Goal: Task Accomplishment & Management: Use online tool/utility

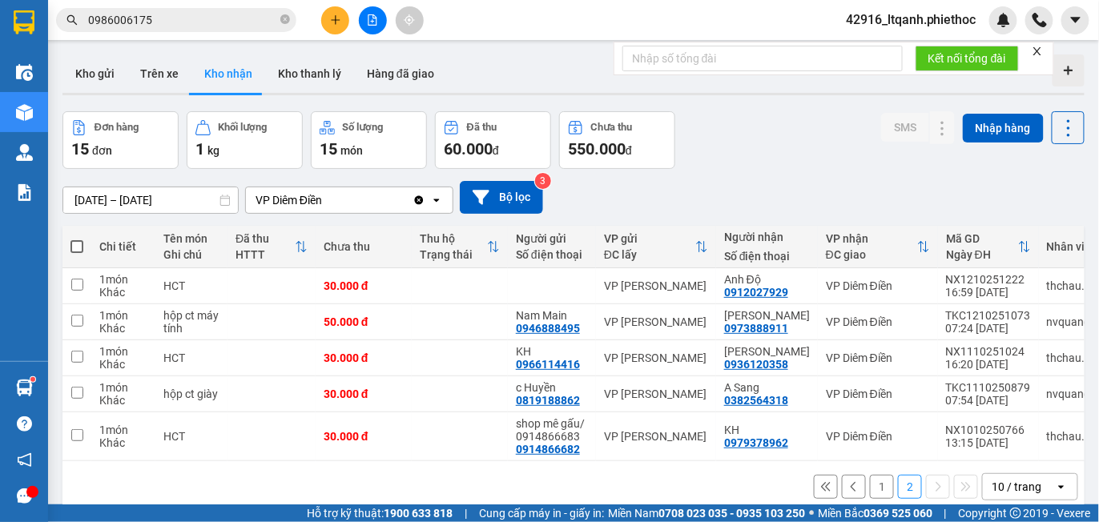
click at [870, 495] on button "1" at bounding box center [882, 487] width 24 height 24
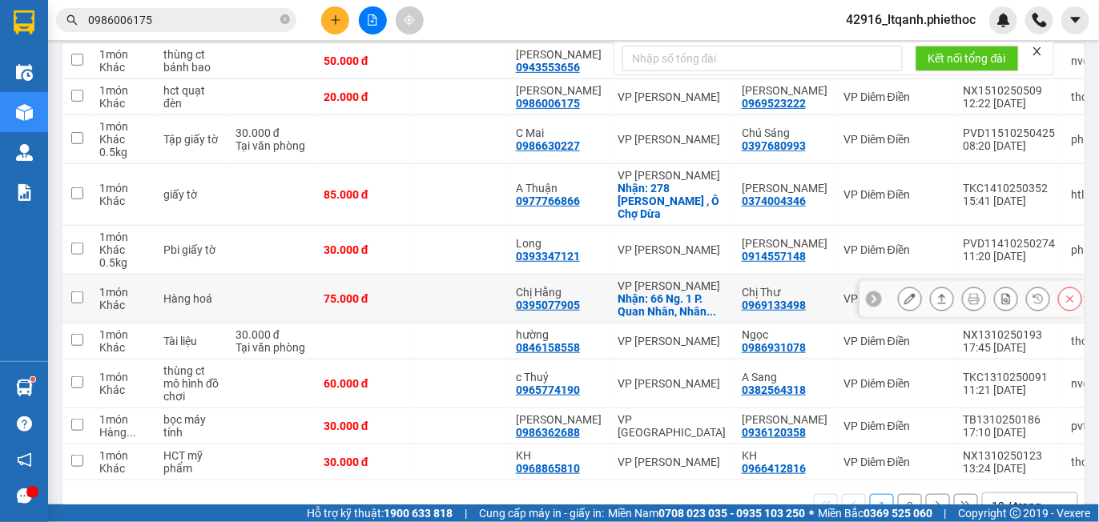
scroll to position [247, 0]
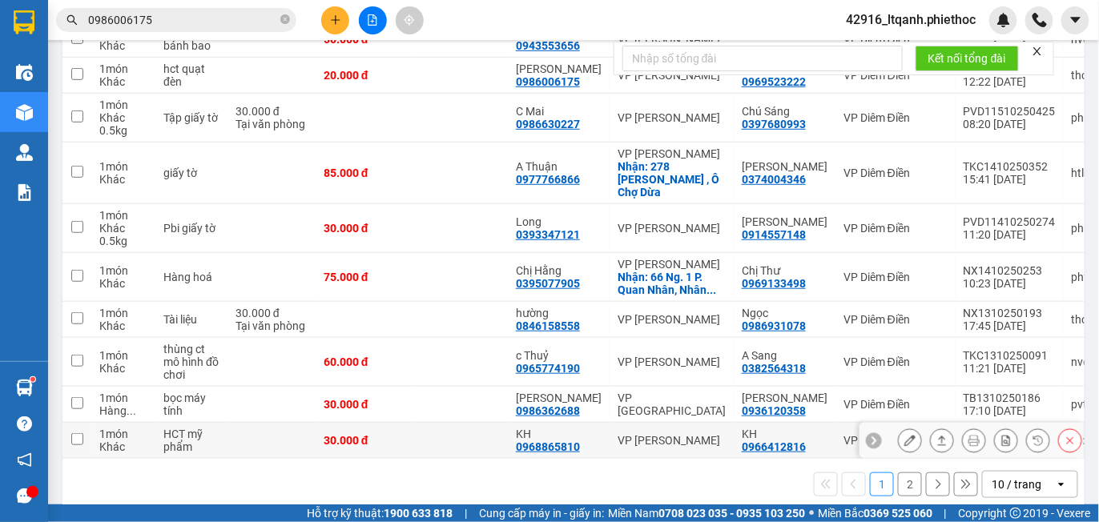
click at [757, 441] on div "0966412816" at bounding box center [774, 447] width 64 height 13
copy div "0966412816"
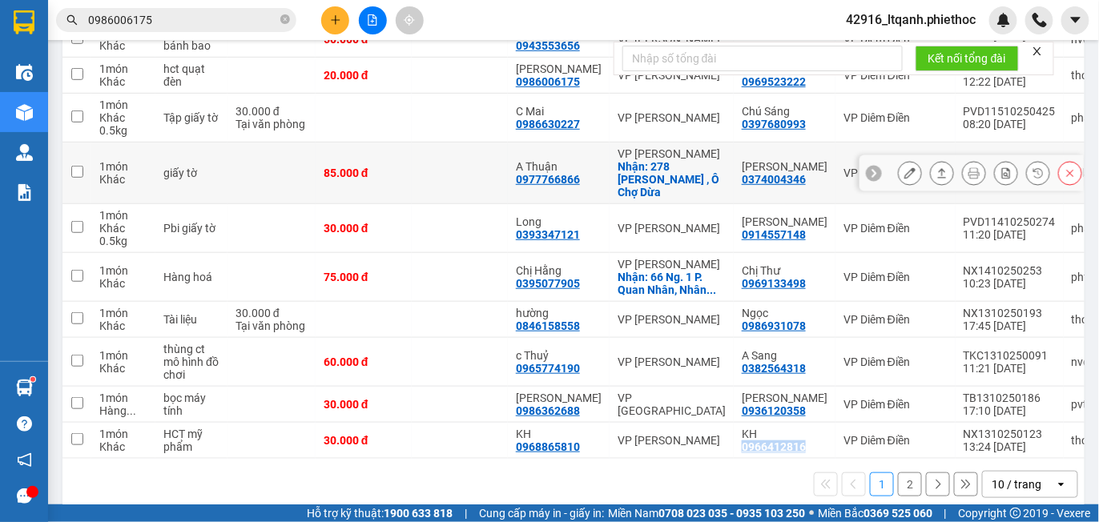
scroll to position [0, 0]
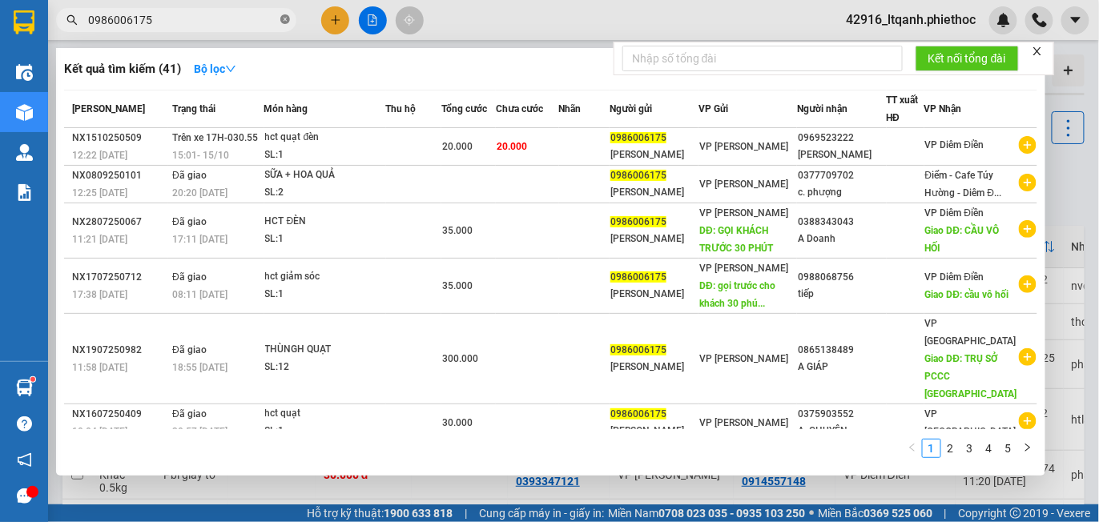
click at [284, 18] on icon "close-circle" at bounding box center [285, 19] width 10 height 10
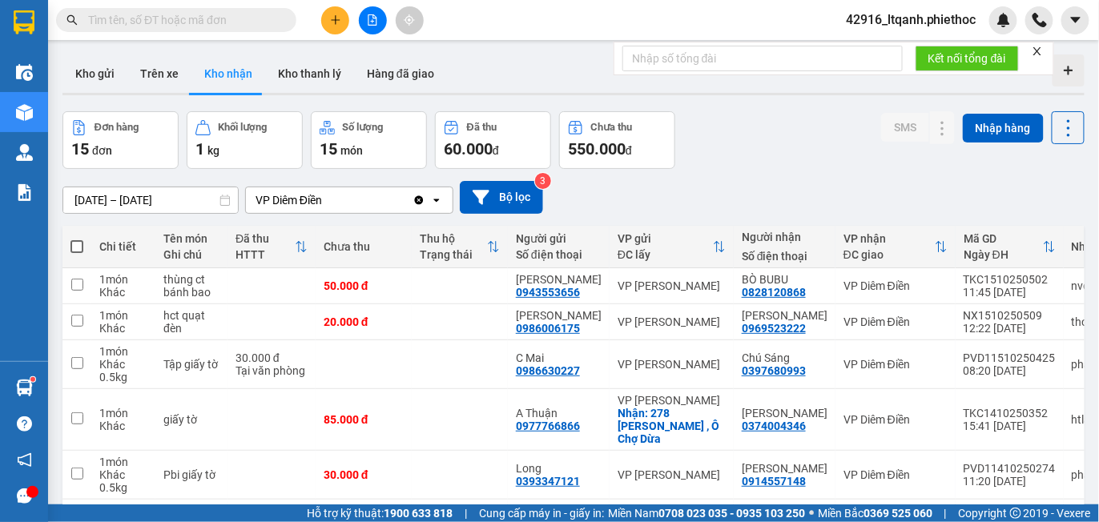
click at [224, 18] on input "text" at bounding box center [182, 20] width 189 height 18
paste input "0966412816"
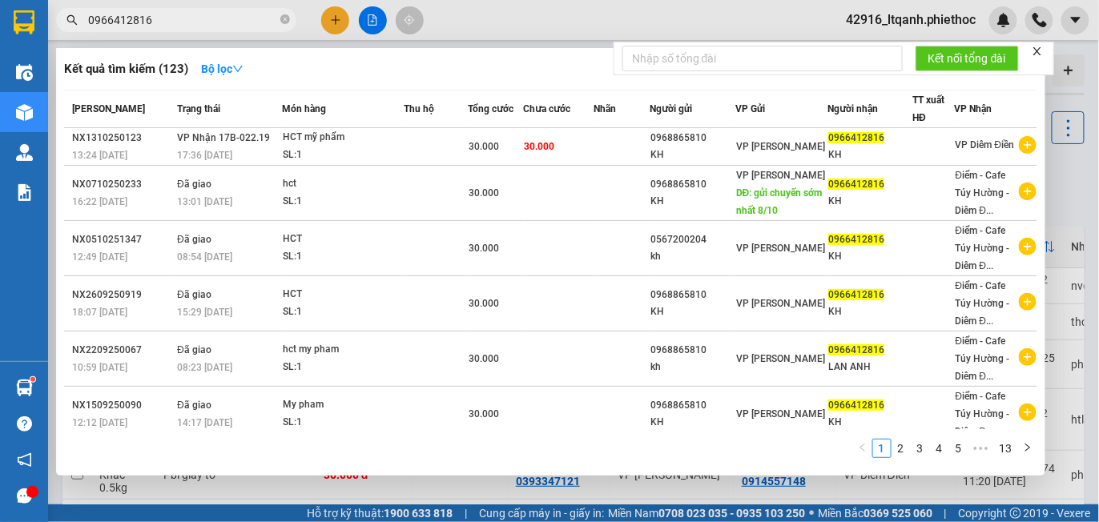
type input "0966412816"
click at [483, 3] on div at bounding box center [549, 261] width 1099 height 522
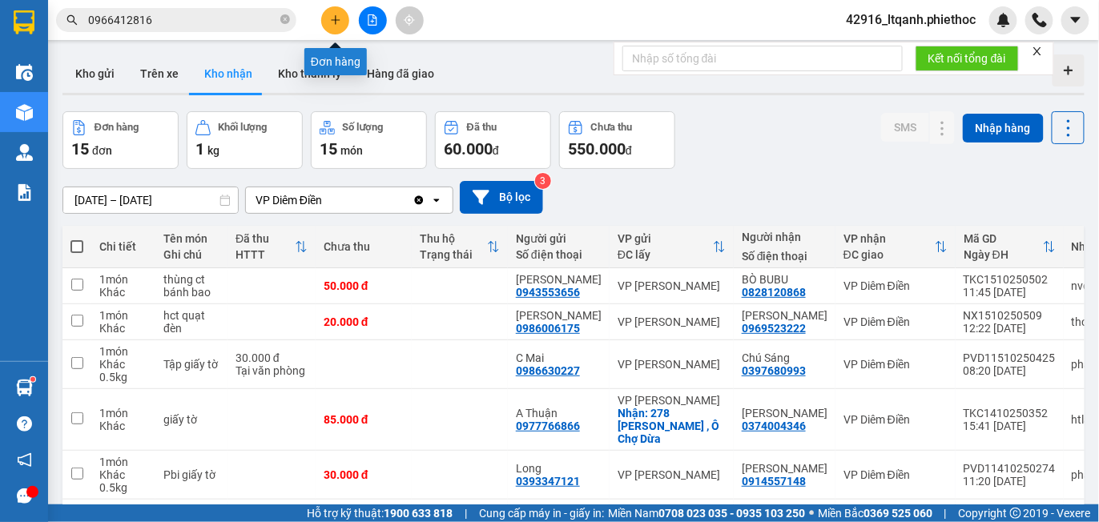
click at [336, 17] on icon "plus" at bounding box center [335, 19] width 11 height 11
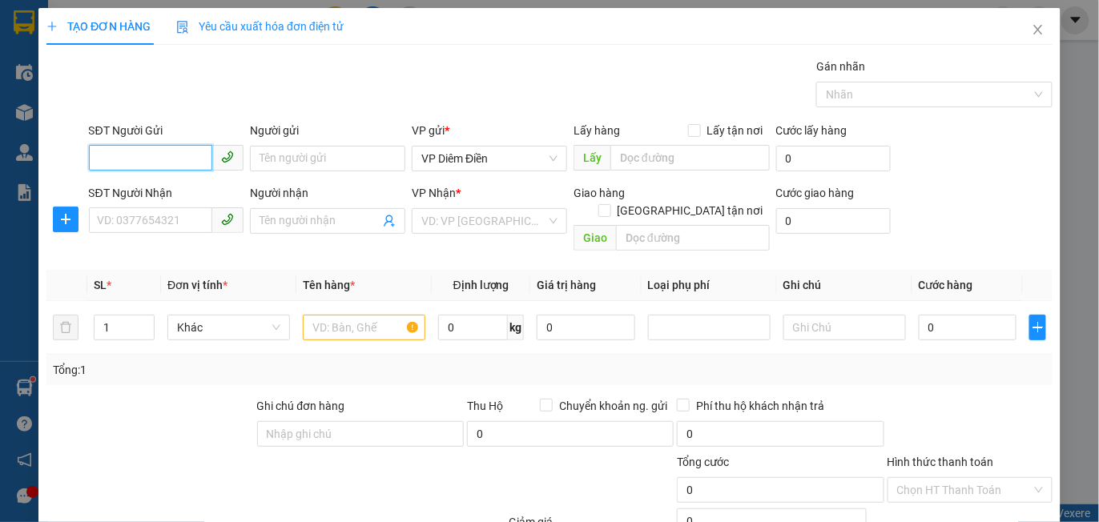
click at [167, 159] on input "SĐT Người Gửi" at bounding box center [151, 158] width 124 height 26
type input "0983889918"
click at [185, 194] on div "0983889918 - a Trà" at bounding box center [164, 190] width 134 height 18
type input "a Trà"
type input "0983889918"
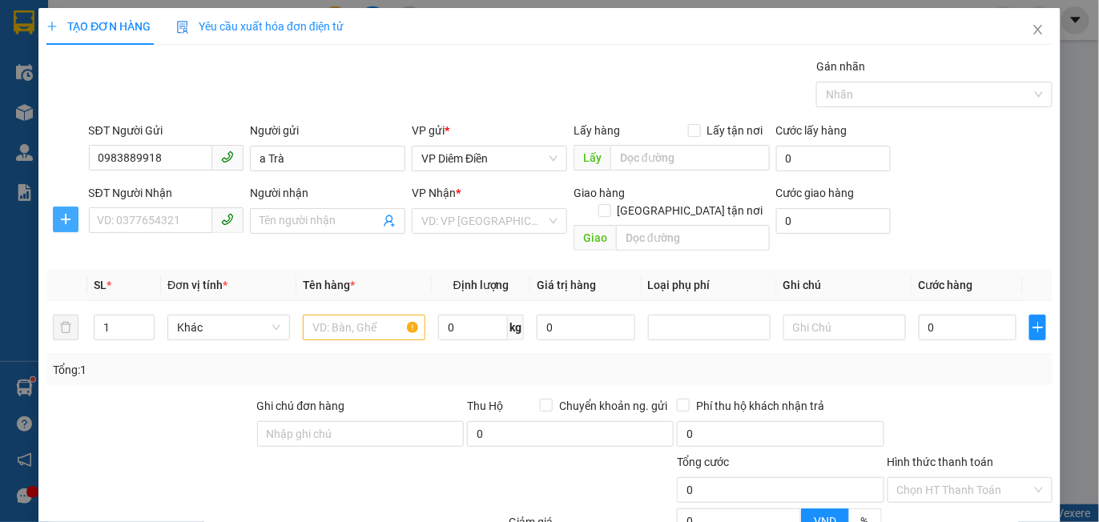
click at [62, 227] on button "button" at bounding box center [66, 220] width 26 height 26
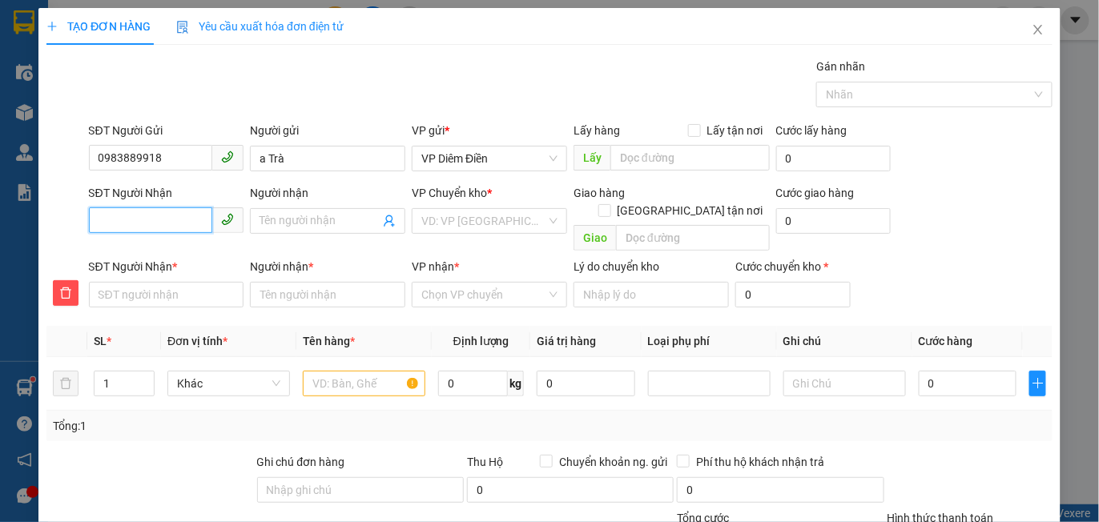
click at [136, 224] on input "SĐT Người Nhận" at bounding box center [151, 220] width 124 height 26
type input "0"
type input "09"
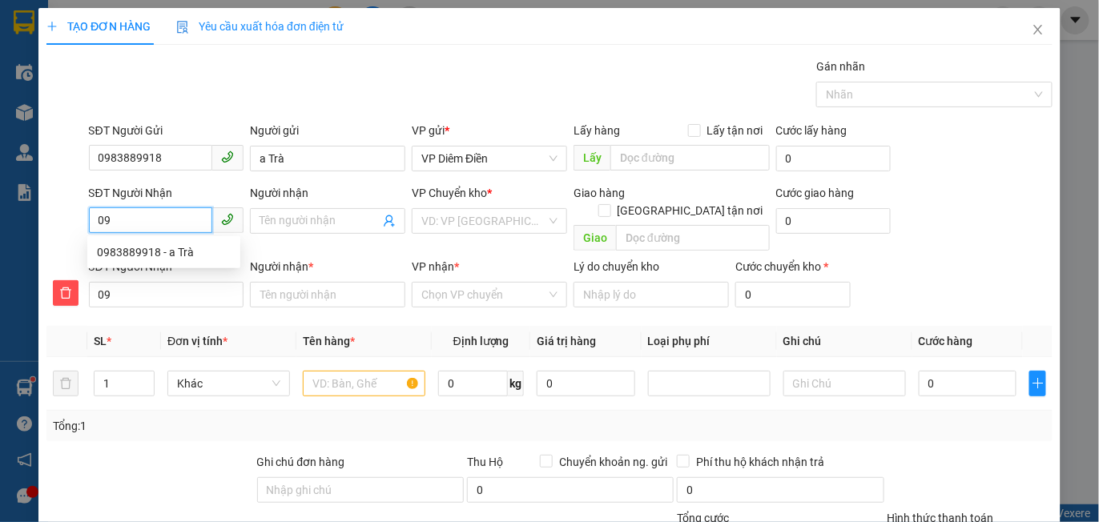
type input "091"
type input "0912"
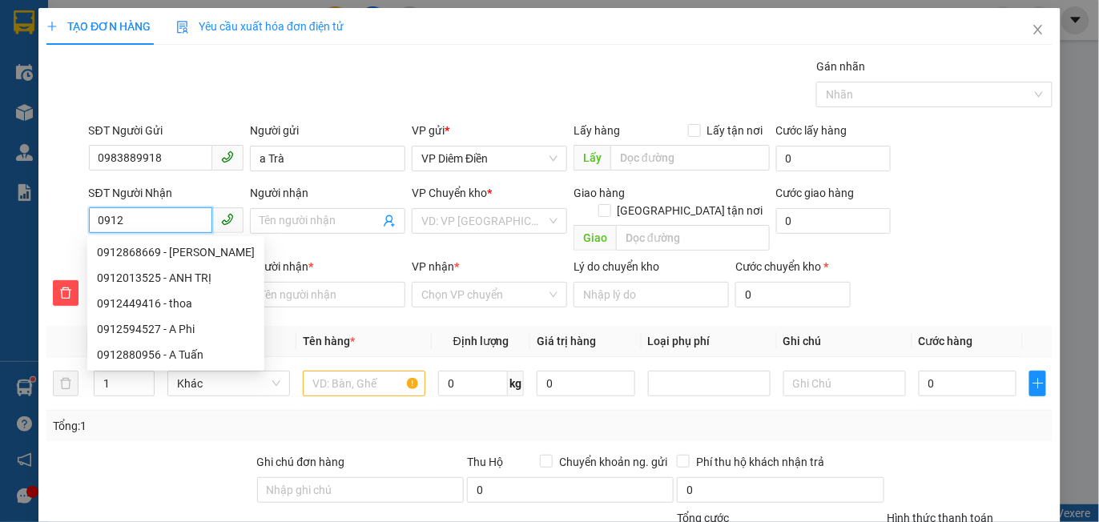
type input "09128"
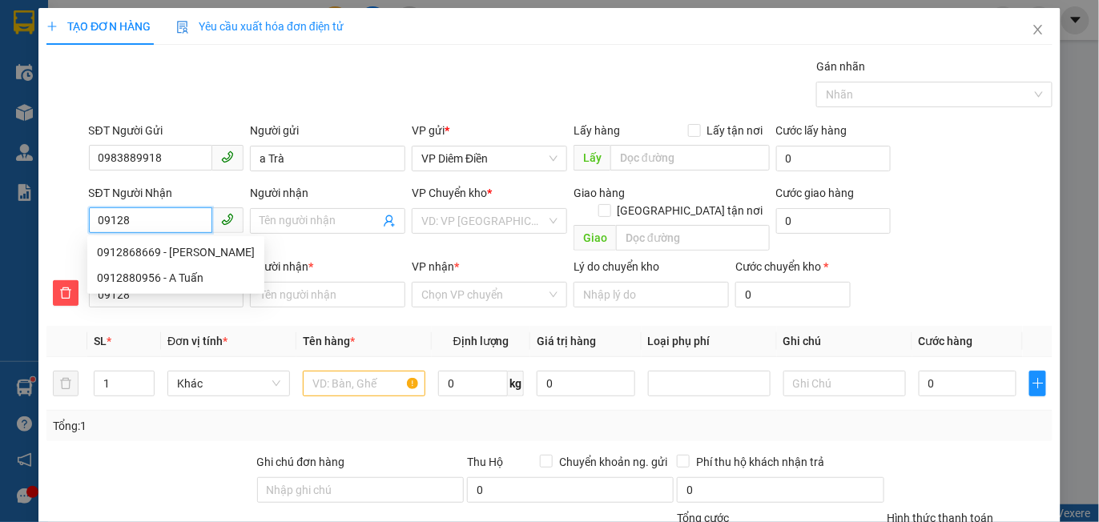
type input "091285"
type input "0912855"
type input "09128555"
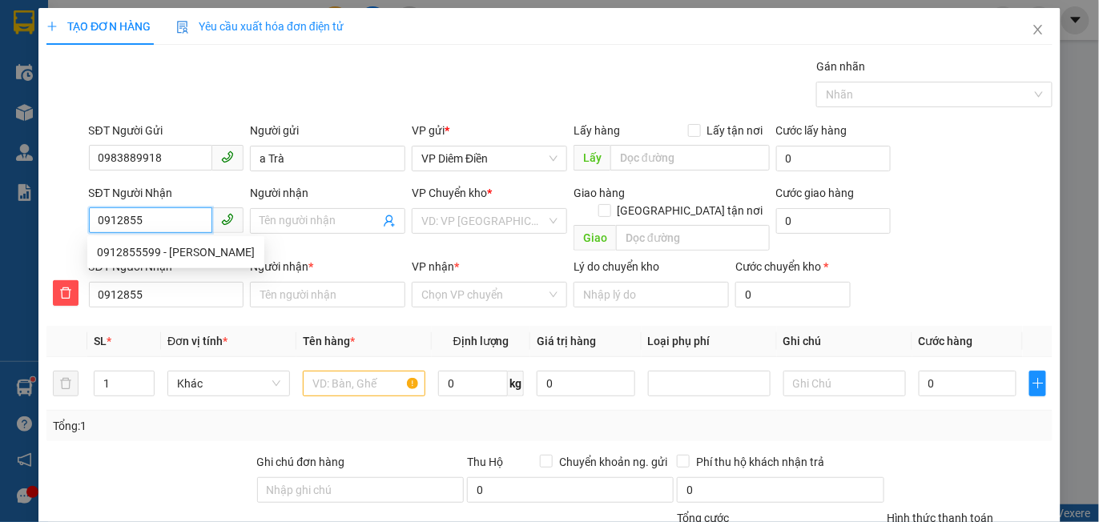
type input "09128555"
type input "091285559"
type input "0912855599"
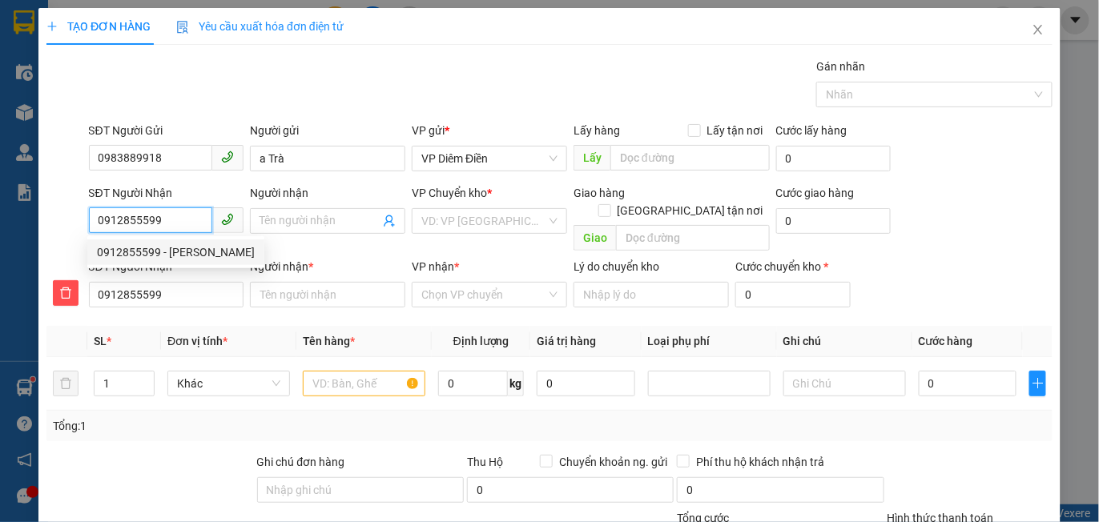
click at [191, 250] on div "0912855599 - [PERSON_NAME]" at bounding box center [176, 253] width 158 height 18
type input "c Giang"
type input "[PERSON_NAME]"
type input "c Giang"
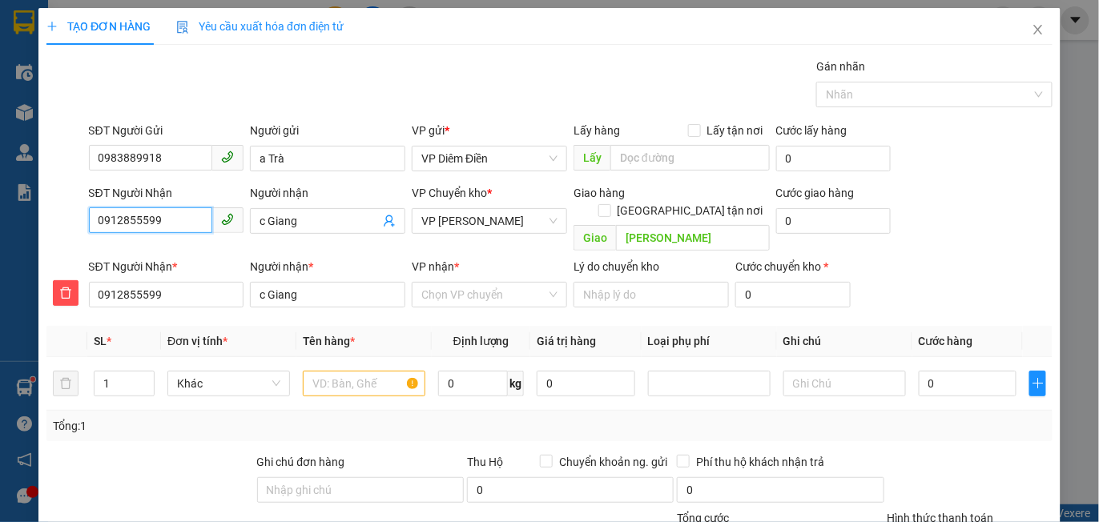
type input "0912855599"
click at [471, 263] on div "VP nhận *" at bounding box center [489, 270] width 155 height 24
click at [462, 283] on input "VP nhận *" at bounding box center [483, 295] width 125 height 24
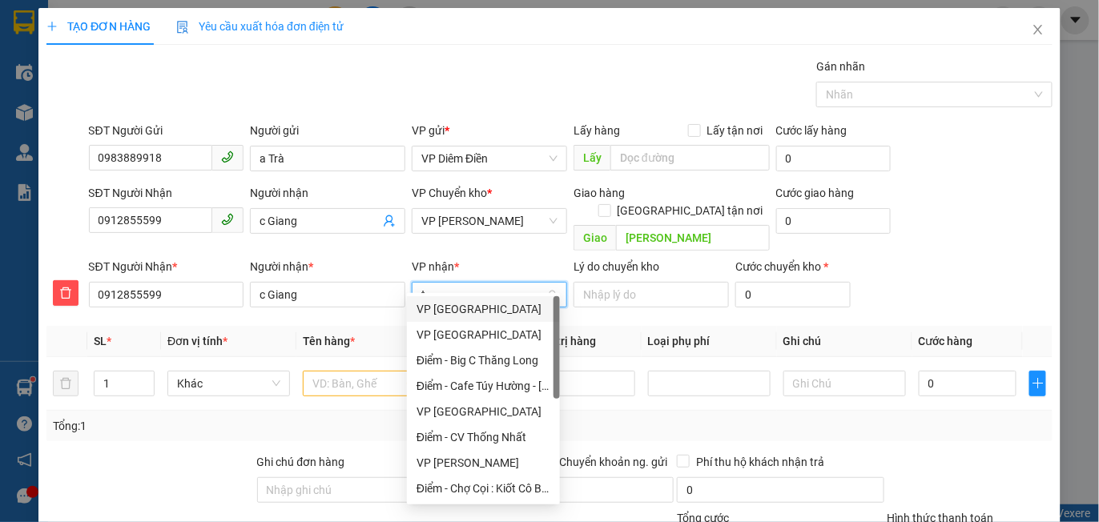
type input "tr"
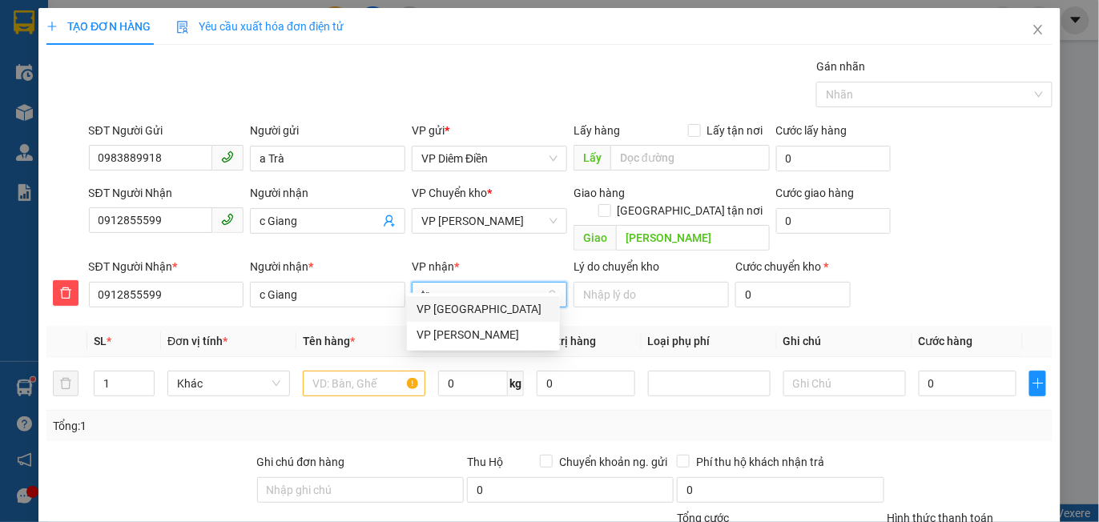
click at [468, 337] on div "VP [PERSON_NAME]" at bounding box center [484, 335] width 134 height 18
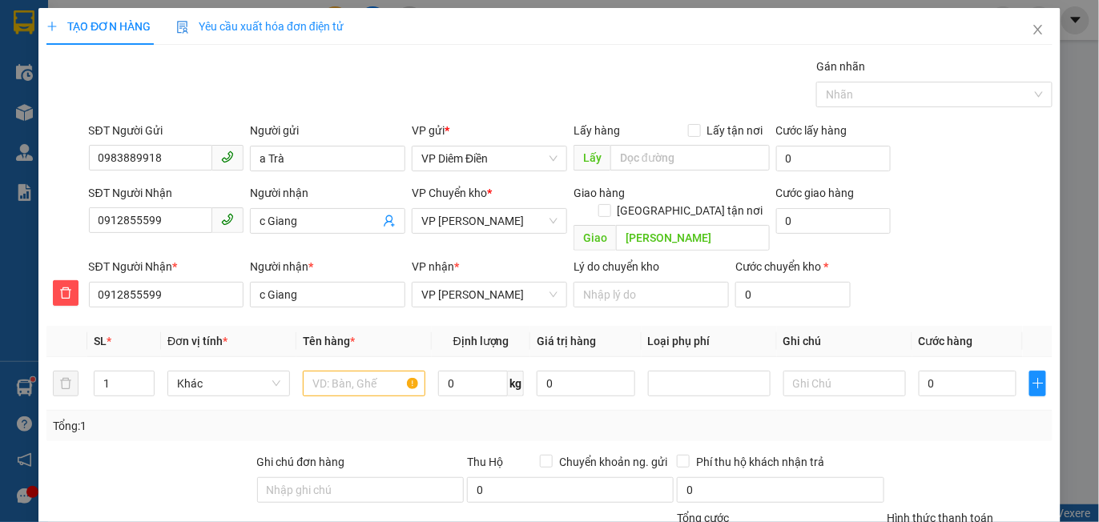
scroll to position [77, 0]
click at [160, 427] on div "Transit Pickup Surcharge Ids Transit Deliver Surcharge Ids Transit Deliver Surc…" at bounding box center [549, 387] width 1006 height 659
click at [477, 219] on span "VP [PERSON_NAME]" at bounding box center [489, 221] width 136 height 24
type input "th"
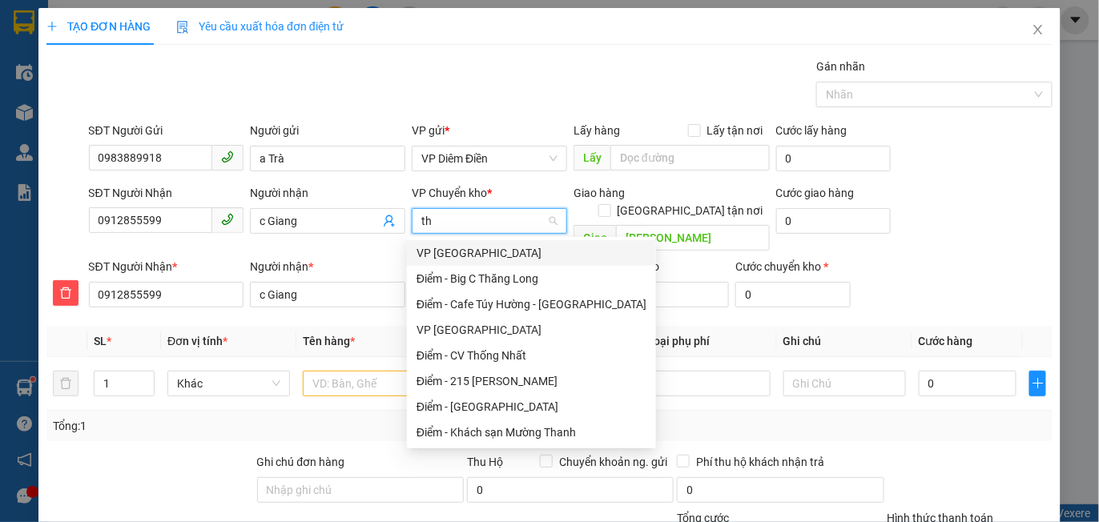
scroll to position [0, 0]
click at [456, 255] on div "VP [GEOGRAPHIC_DATA]" at bounding box center [532, 253] width 230 height 18
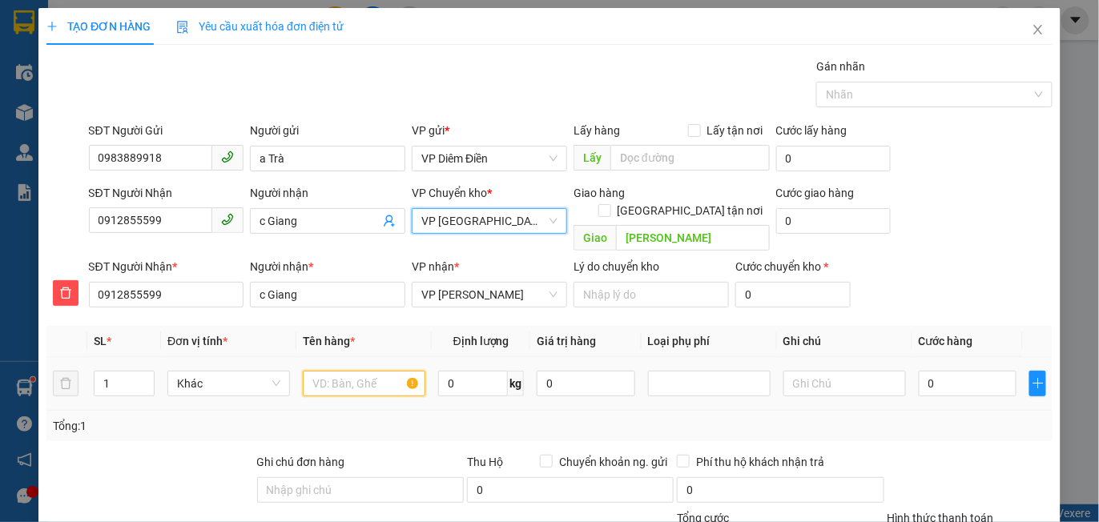
click at [328, 371] on input "text" at bounding box center [364, 384] width 123 height 26
type input "giấy tờ"
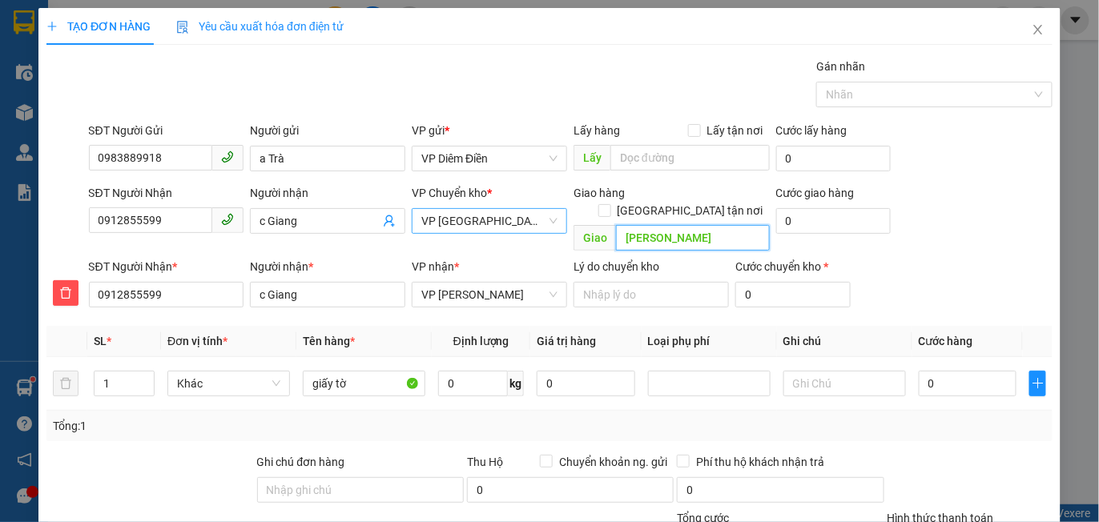
click at [666, 225] on input "[PERSON_NAME]" at bounding box center [692, 238] width 153 height 26
type input "sáng mai gửi sớm"
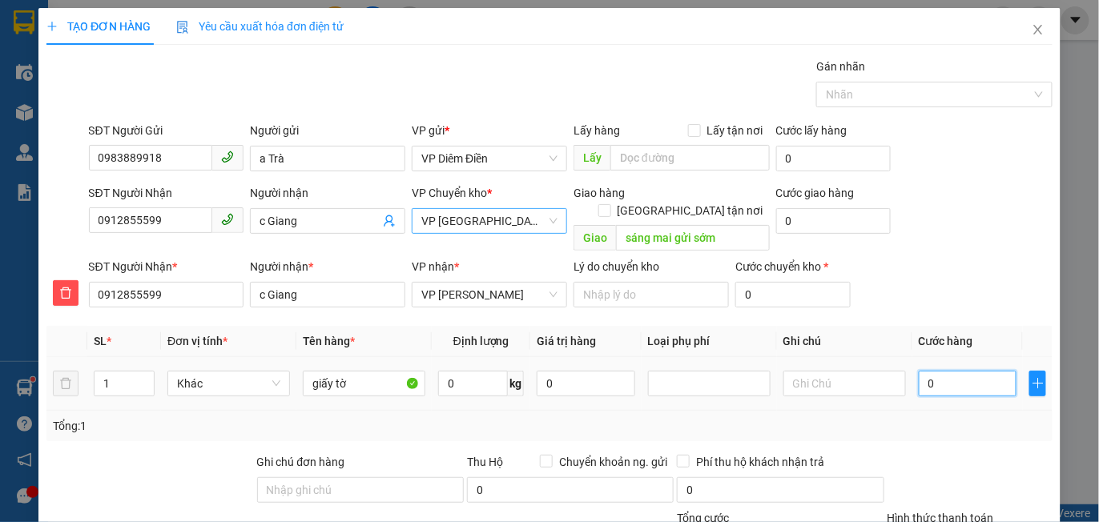
click at [939, 371] on input "0" at bounding box center [968, 384] width 98 height 26
type input "003"
type input "3"
type input "0.030"
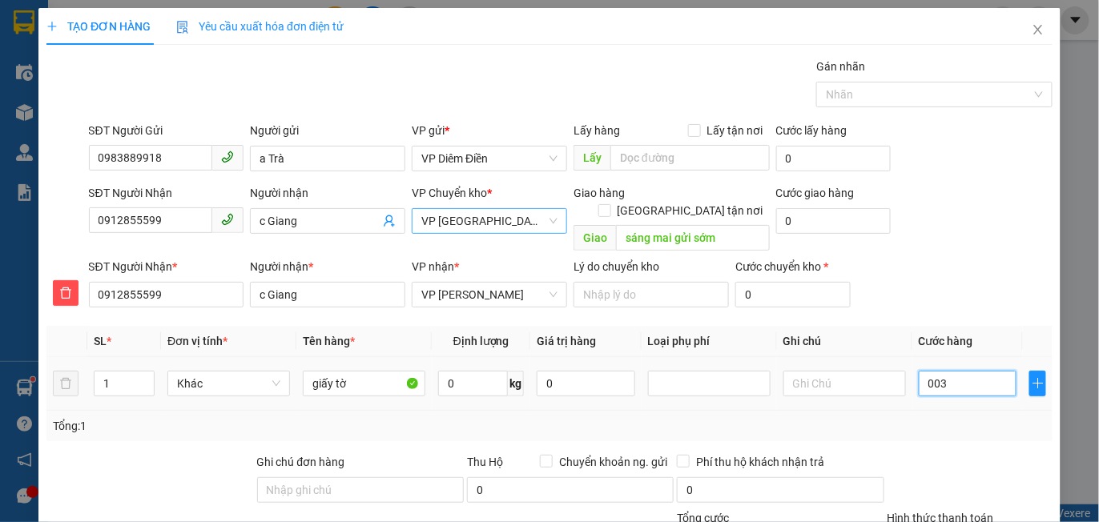
type input "30"
type input "30.000"
click at [934, 284] on div "SĐT Người Nhận * 0912855599 Người nhận * [PERSON_NAME] VP nhận * VP [PERSON_NAM…" at bounding box center [571, 286] width 970 height 56
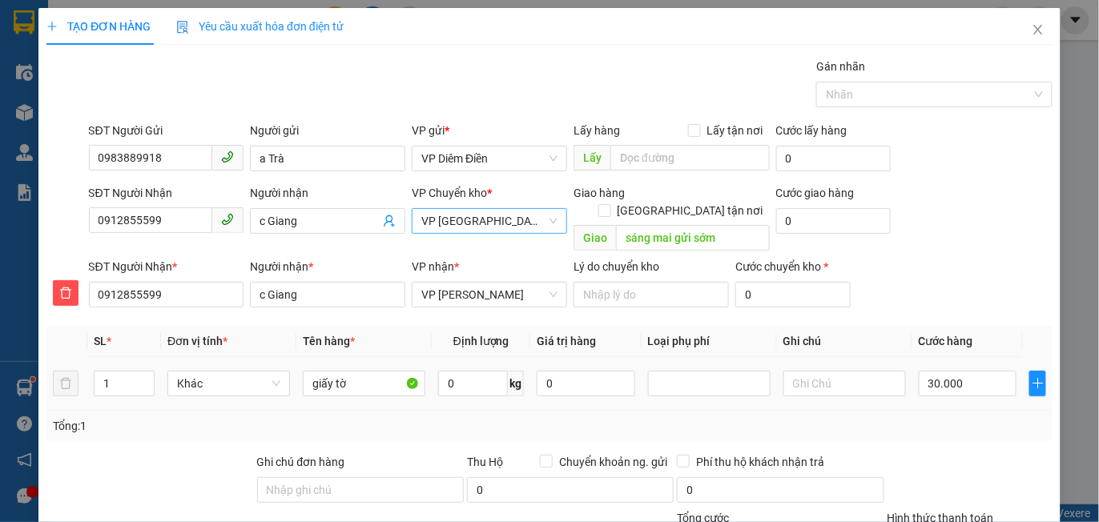
scroll to position [206, 0]
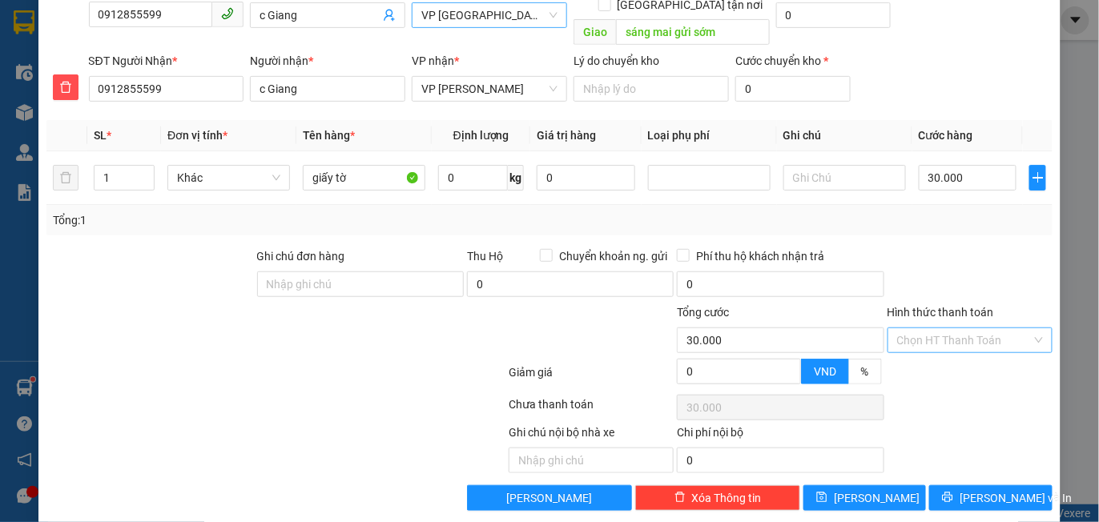
click at [963, 328] on input "Hình thức thanh toán" at bounding box center [964, 340] width 135 height 24
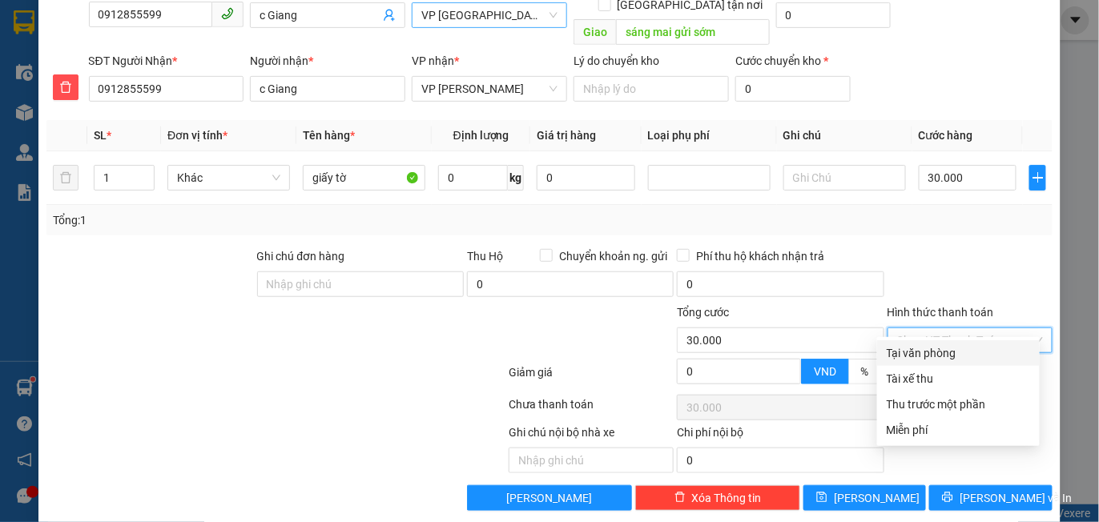
click at [929, 353] on div "Tại văn phòng" at bounding box center [958, 353] width 143 height 18
type input "0"
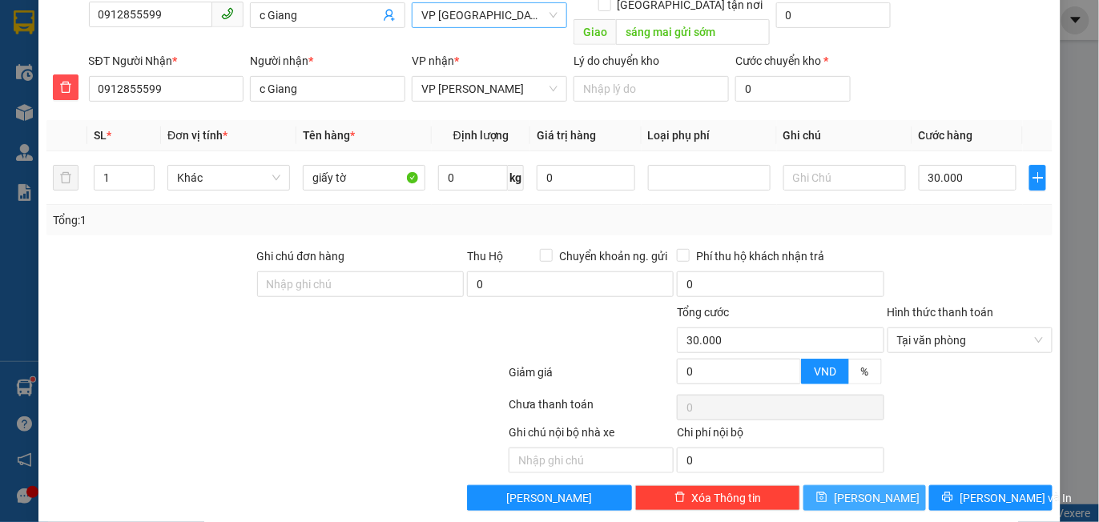
click at [865, 490] on span "[PERSON_NAME]" at bounding box center [877, 499] width 86 height 18
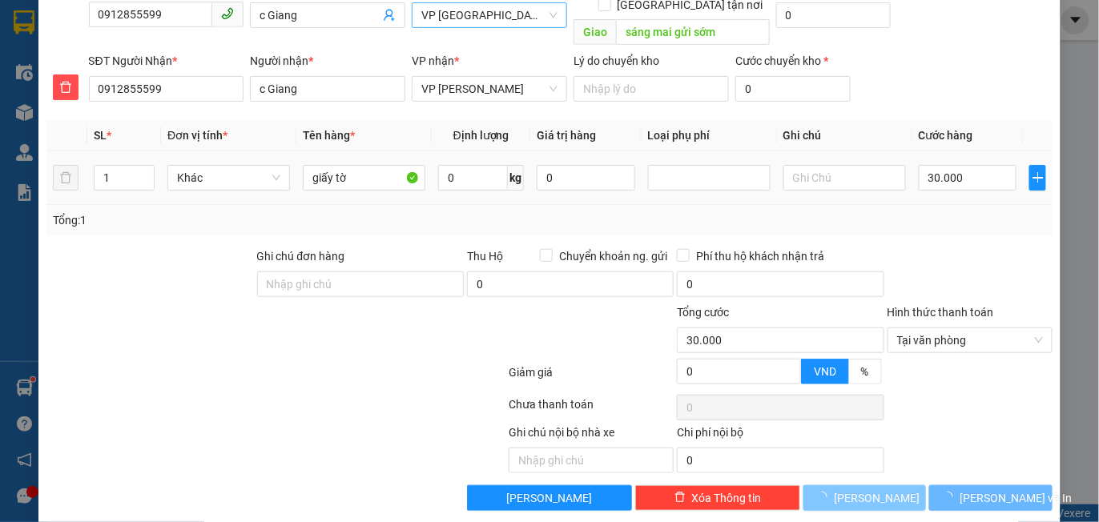
type input "0"
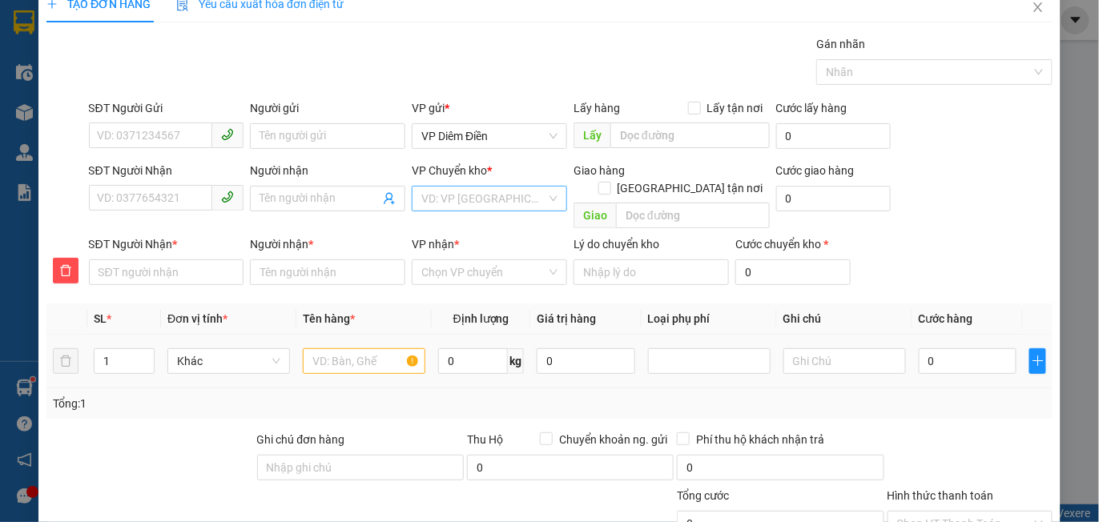
scroll to position [0, 0]
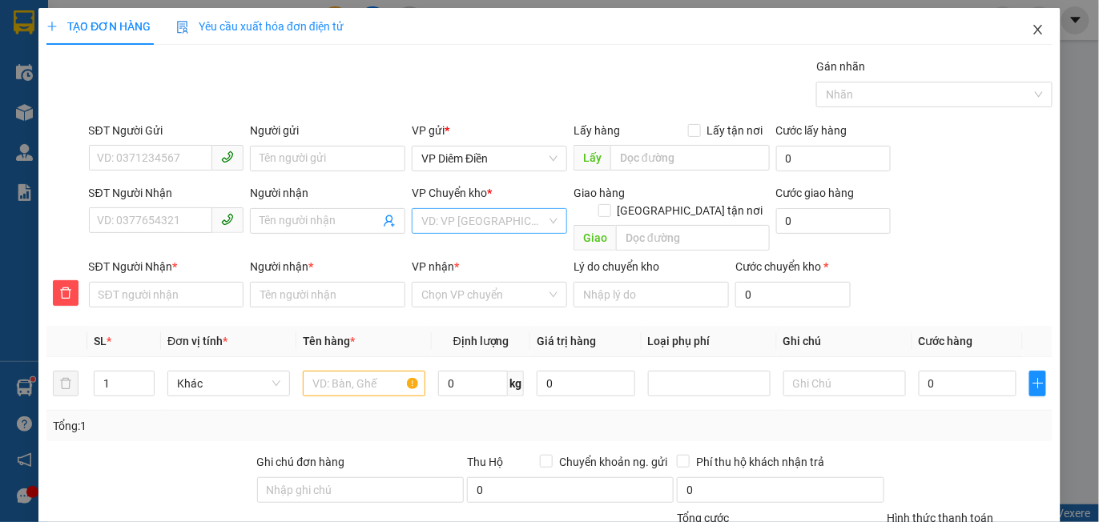
click at [1032, 35] on icon "close" at bounding box center [1038, 29] width 13 height 13
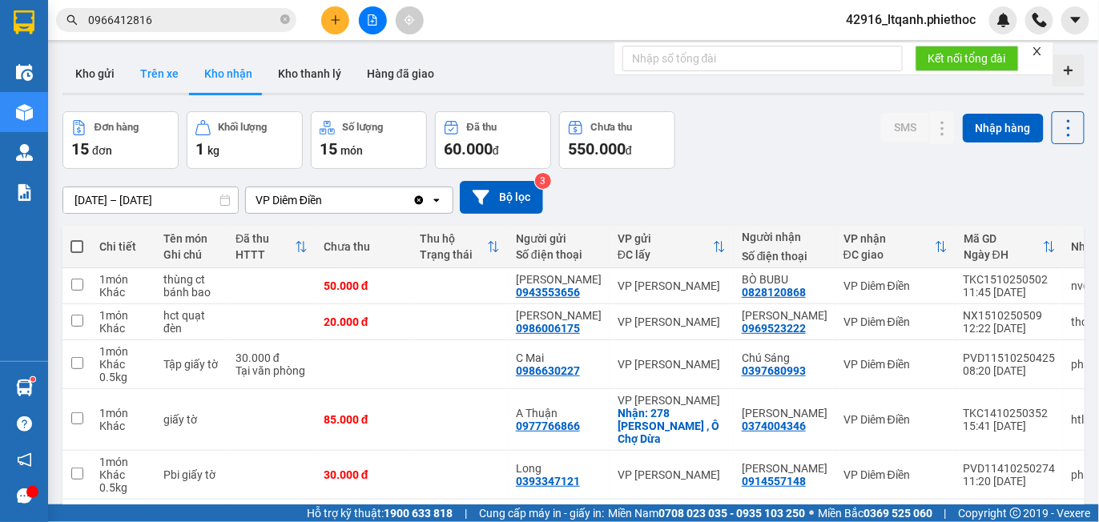
click at [163, 67] on button "Trên xe" at bounding box center [159, 73] width 64 height 38
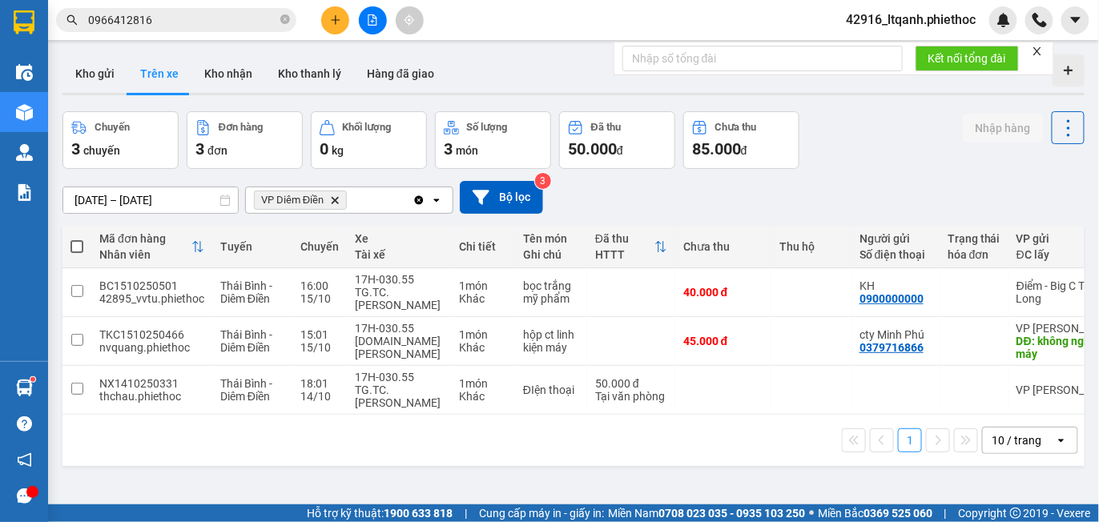
click at [917, 166] on div "Chuyến 3 chuyến Đơn hàng 3 đơn Khối lượng 0 kg Số lượng 3 món Đã thu 50.000 đ C…" at bounding box center [573, 140] width 1022 height 58
click at [224, 68] on button "Kho nhận" at bounding box center [228, 73] width 74 height 38
type input "[DATE] – [DATE]"
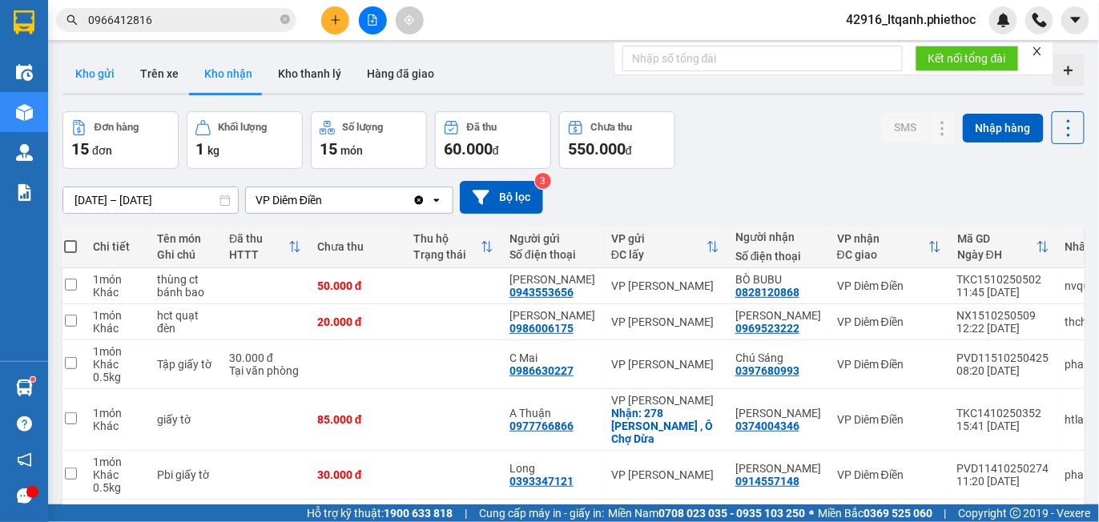
click at [97, 83] on button "Kho gửi" at bounding box center [94, 73] width 65 height 38
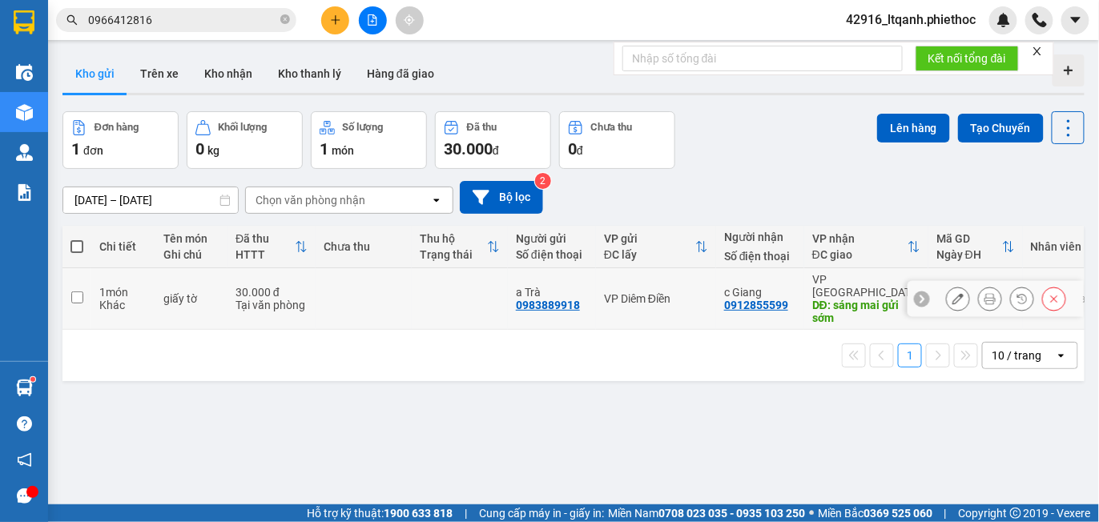
click at [399, 296] on td at bounding box center [364, 299] width 96 height 62
checkbox input "true"
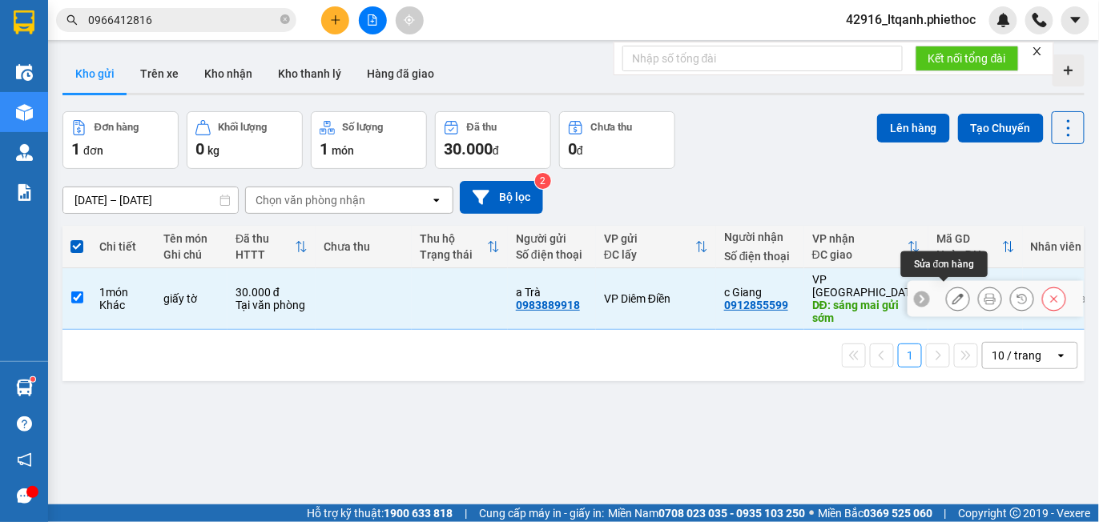
click at [953, 298] on icon at bounding box center [958, 298] width 11 height 11
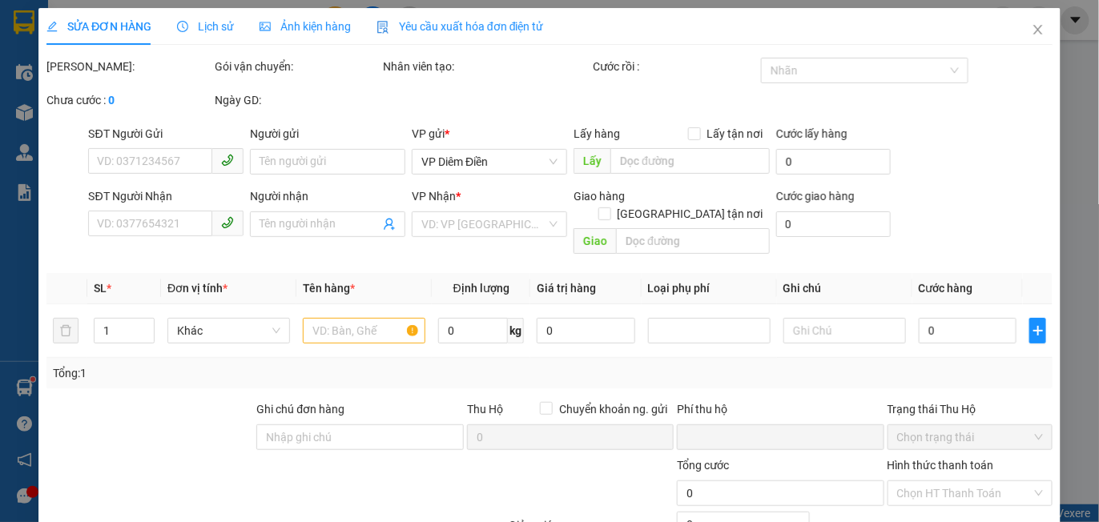
type input "0983889918"
type input "a Trà"
type input "0912855599"
type input "c Giang"
type input "sáng mai gửi sớm"
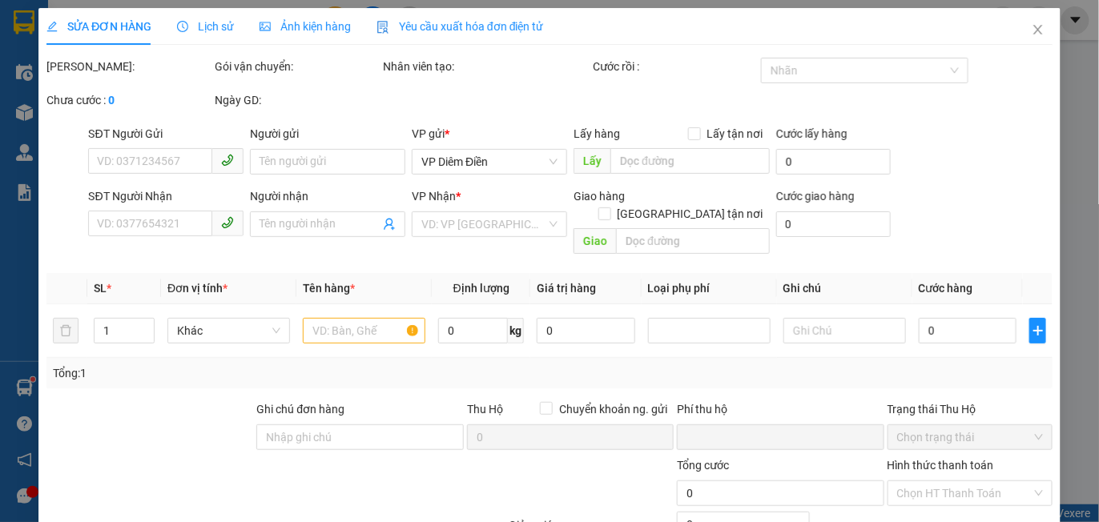
type input "0"
type input "30.000"
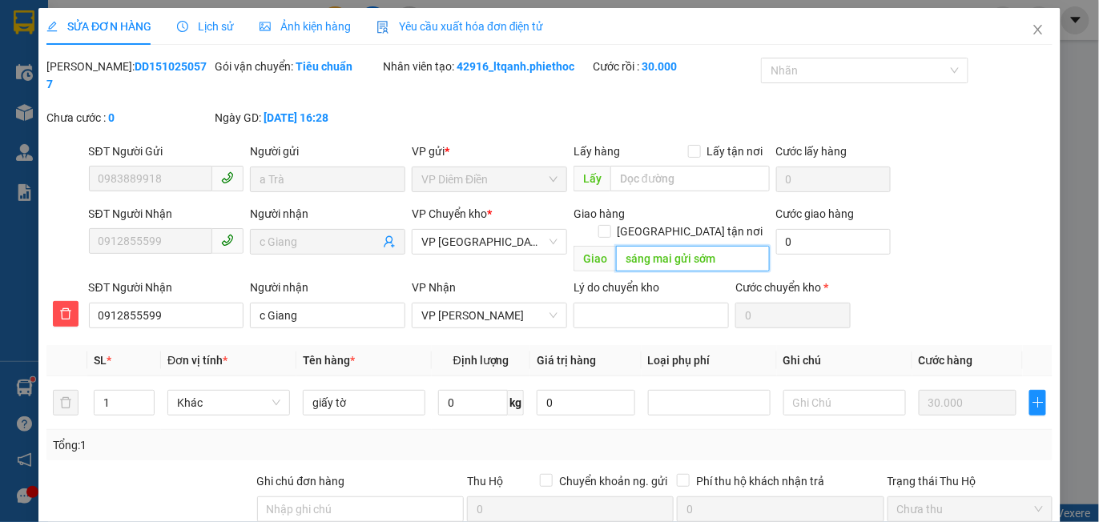
click at [639, 246] on input "sáng mai gửi sớm" at bounding box center [692, 259] width 153 height 26
click at [642, 246] on input "s mai gửi sớm" at bounding box center [692, 259] width 153 height 26
click at [659, 246] on input "mai gửi sớm" at bounding box center [692, 259] width 153 height 26
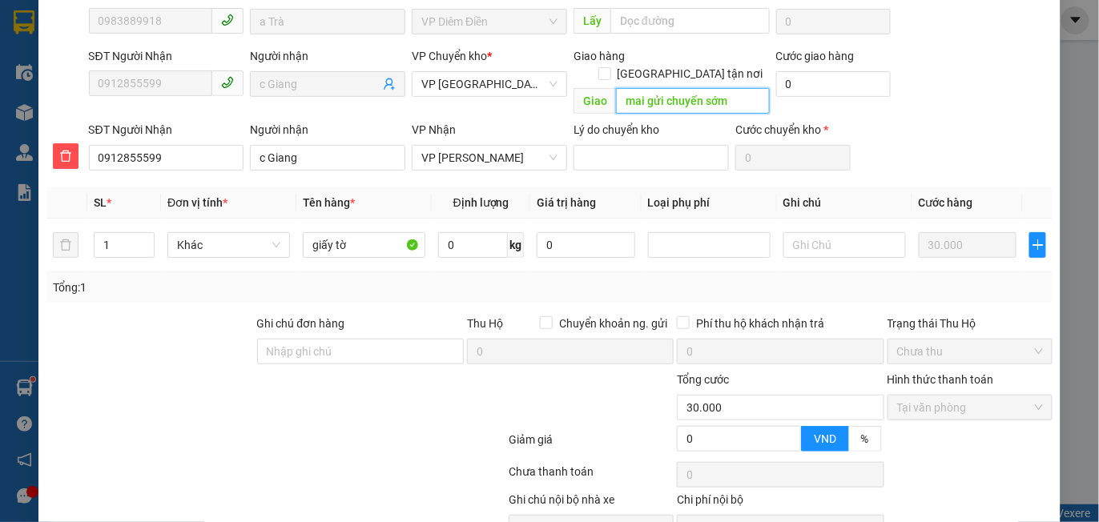
scroll to position [209, 0]
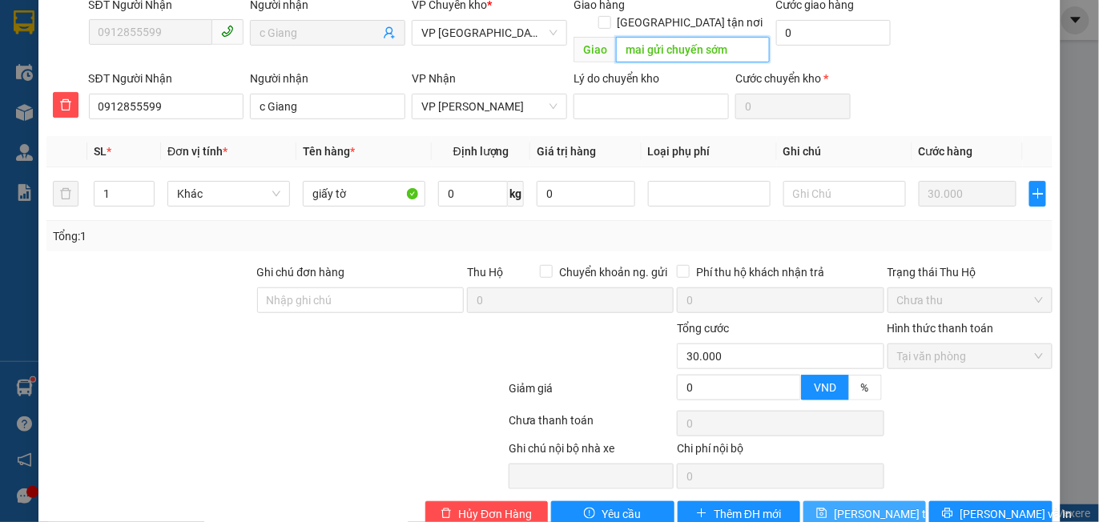
type input "mai gửi chuyến sớm"
click at [845, 506] on span "[PERSON_NAME] thay đổi" at bounding box center [898, 515] width 128 height 18
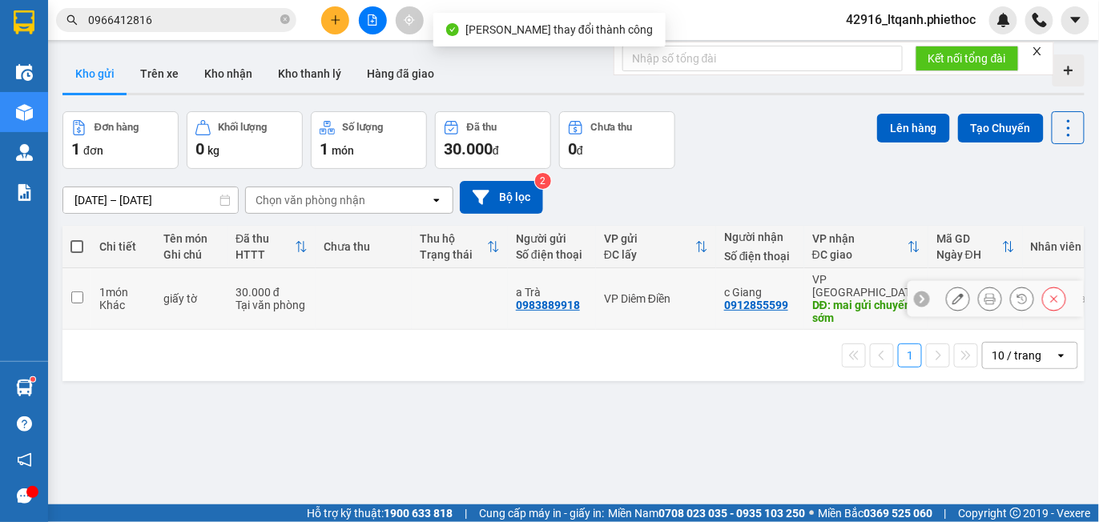
click at [412, 298] on td at bounding box center [460, 299] width 96 height 62
checkbox input "true"
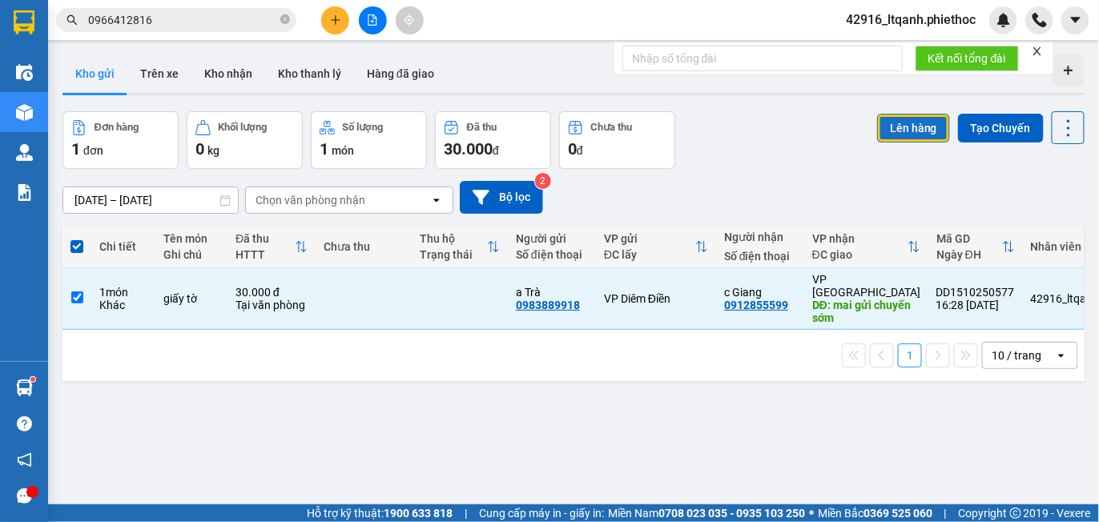
click at [895, 133] on button "Lên hàng" at bounding box center [913, 128] width 73 height 29
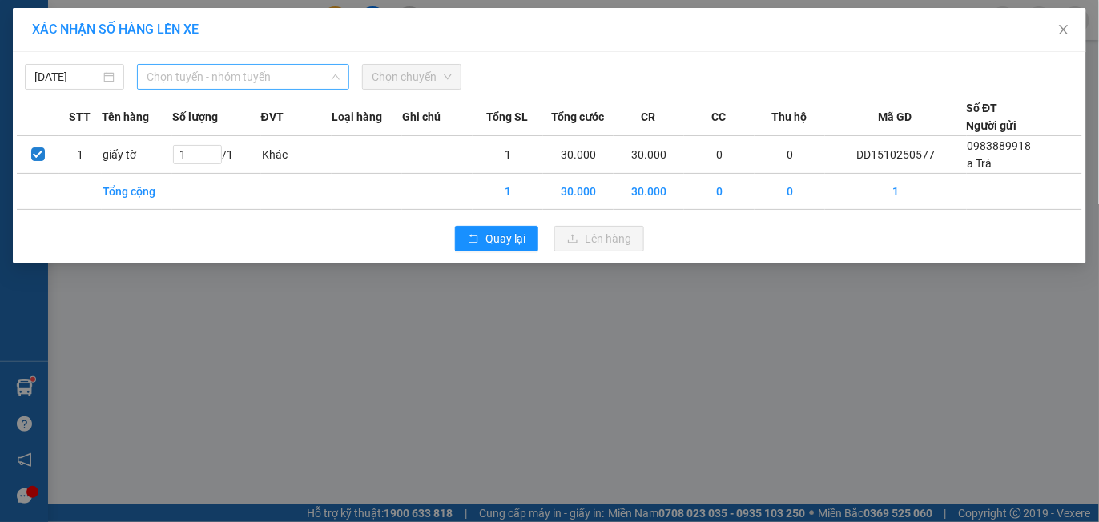
click at [257, 81] on span "Chọn tuyến - nhóm tuyến" at bounding box center [243, 77] width 193 height 24
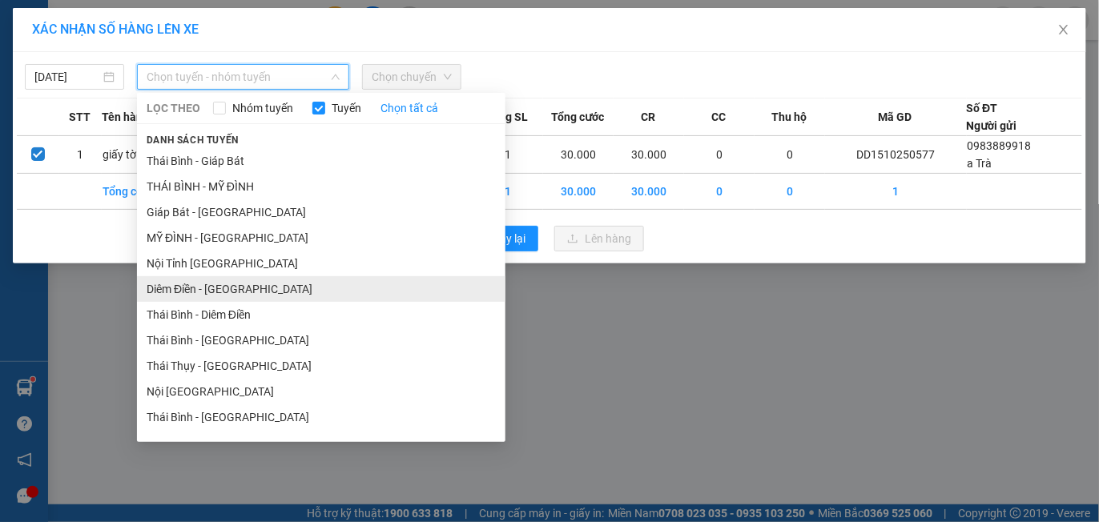
click at [216, 289] on li "Diêm Điền - [GEOGRAPHIC_DATA]" at bounding box center [321, 289] width 369 height 26
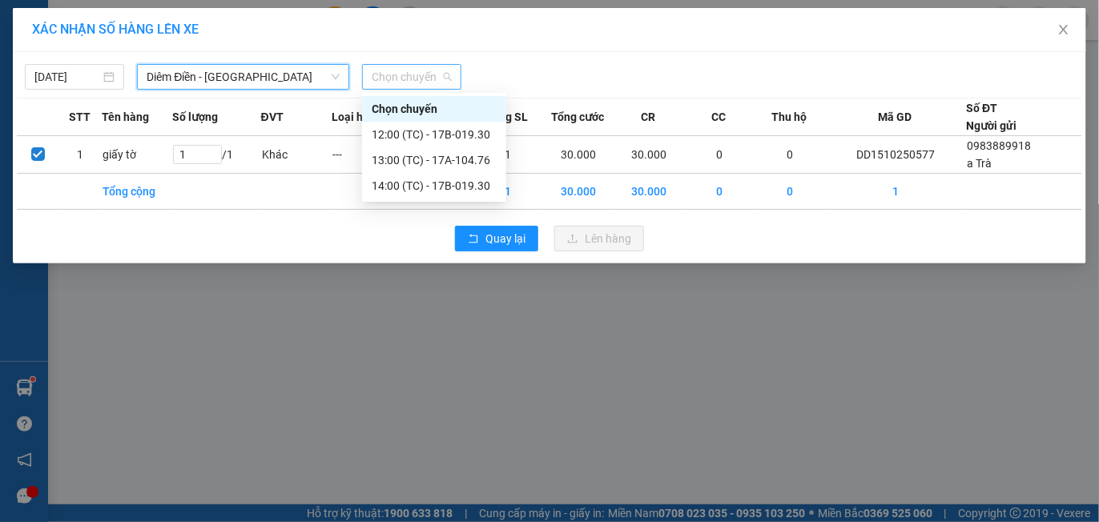
click at [403, 71] on span "Chọn chuyến" at bounding box center [412, 77] width 80 height 24
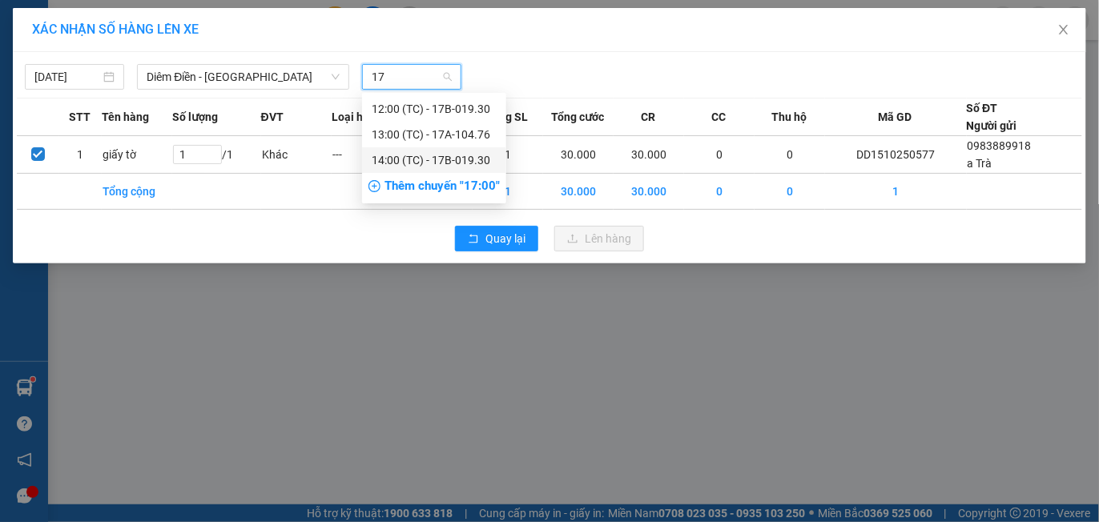
type input "17"
click at [460, 187] on div "Thêm chuyến " 17:00 "" at bounding box center [434, 186] width 144 height 27
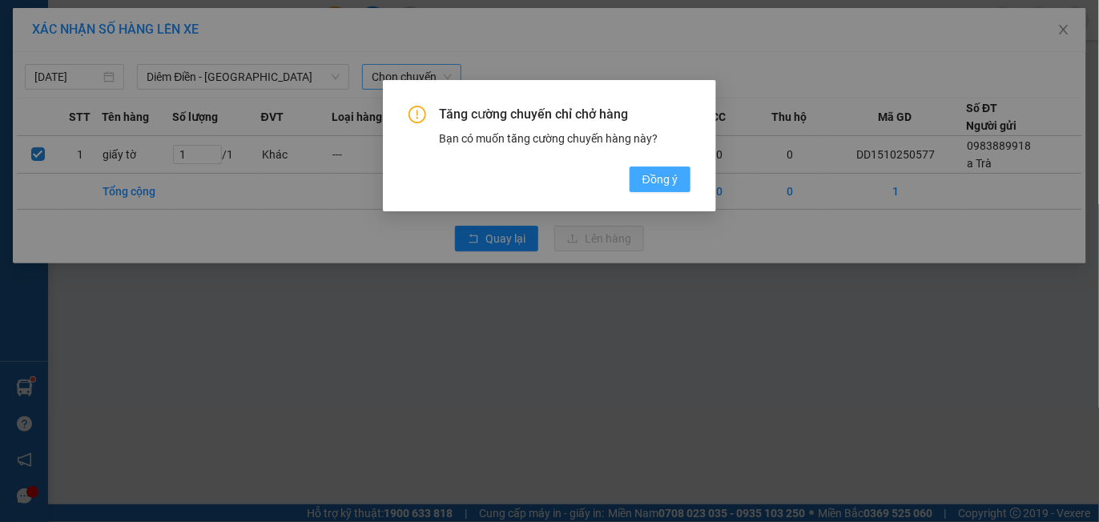
click at [659, 187] on span "Đồng ý" at bounding box center [660, 180] width 35 height 18
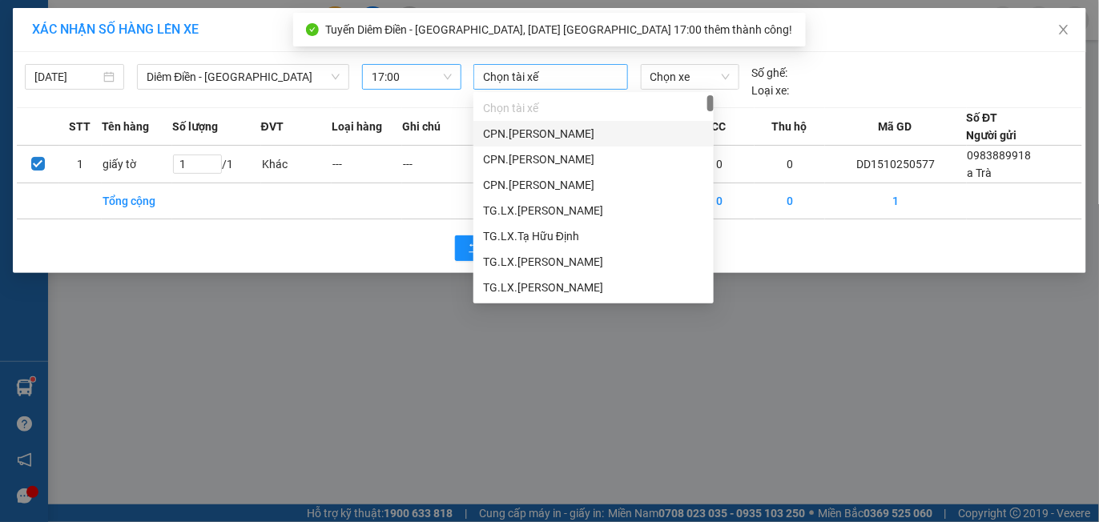
click at [520, 85] on div at bounding box center [550, 76] width 147 height 19
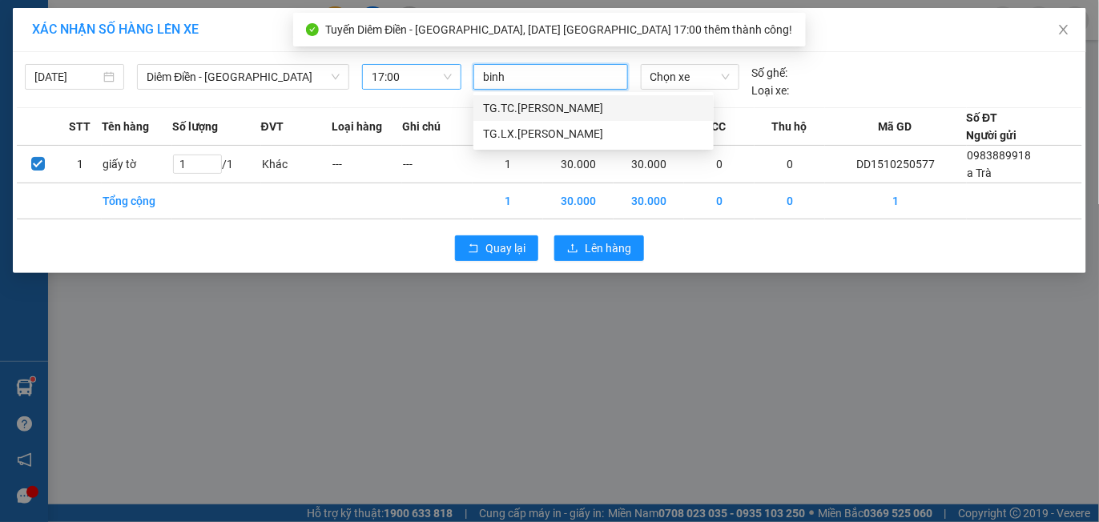
type input "bình"
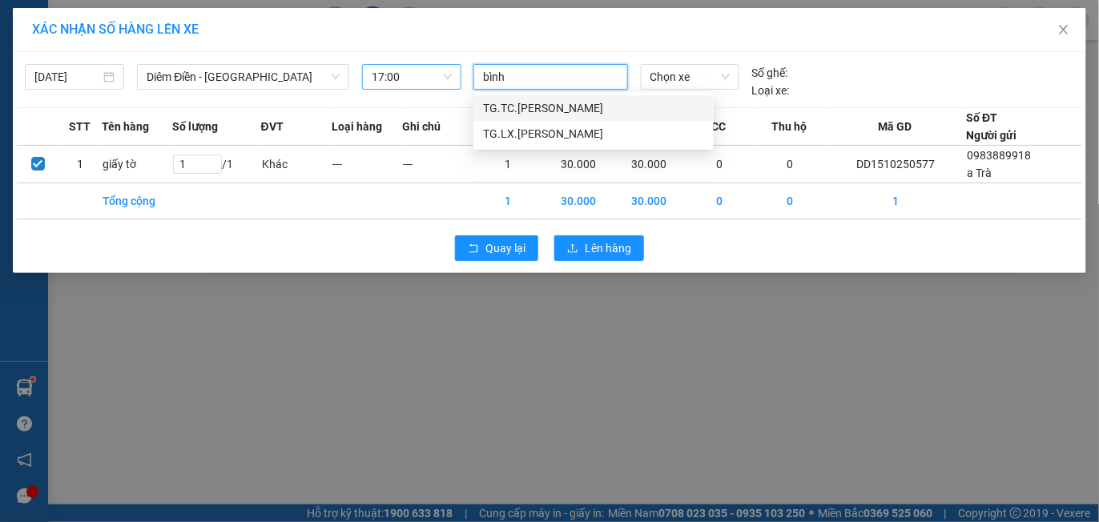
click at [532, 107] on div "TG.TC.[PERSON_NAME]" at bounding box center [593, 108] width 221 height 18
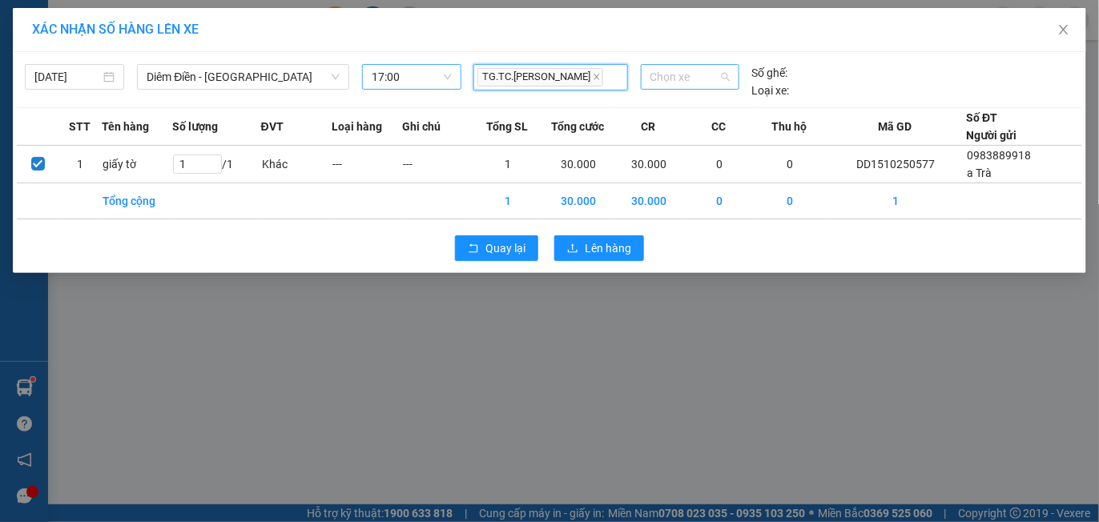
click at [680, 82] on span "Chọn xe" at bounding box center [690, 77] width 79 height 24
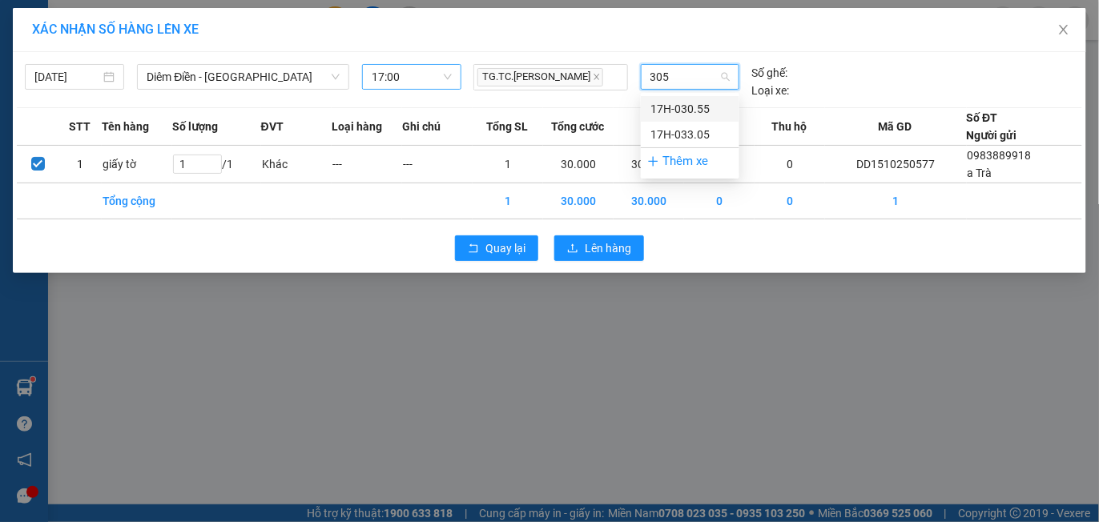
type input "3055"
click at [680, 108] on div "17H-030.55" at bounding box center [690, 109] width 79 height 18
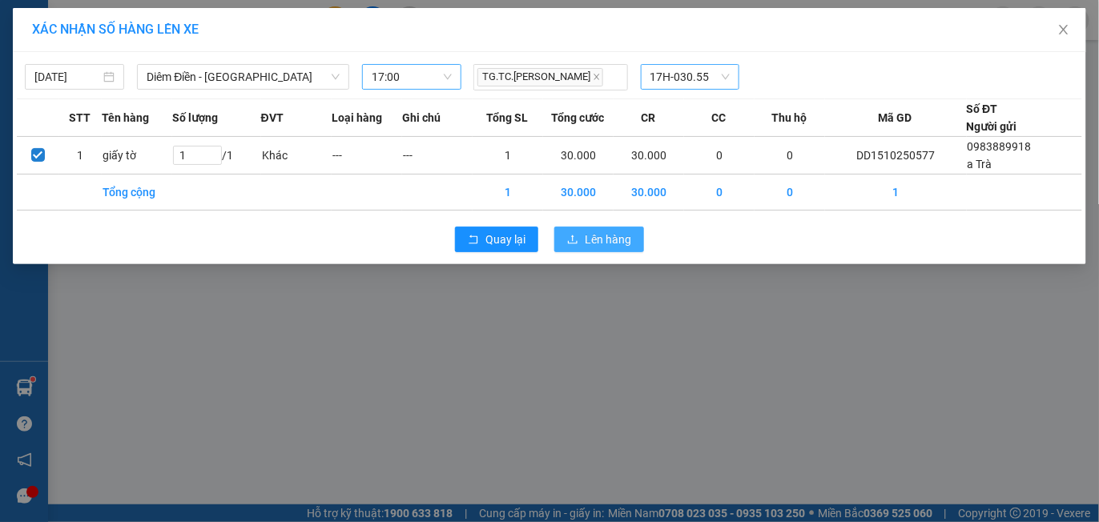
click at [614, 246] on span "Lên hàng" at bounding box center [608, 240] width 46 height 18
